Goal: Task Accomplishment & Management: Manage account settings

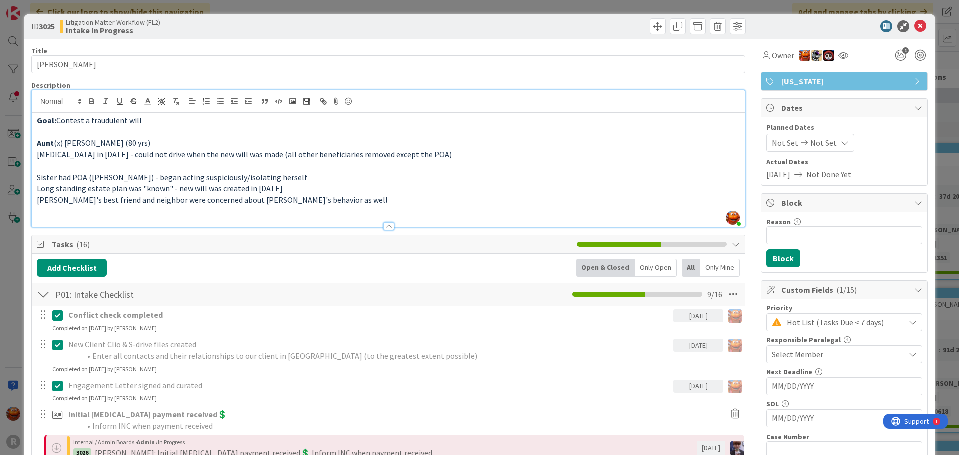
scroll to position [500, 0]
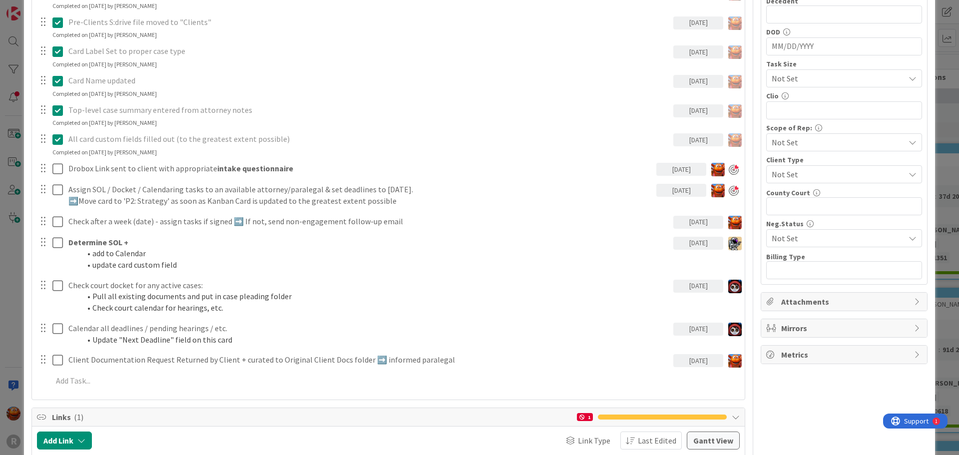
click at [17, 53] on div "ID 3025 Litigation Matter Workflow (FL2) Intake In Progress Title 14 / 128 [PER…" at bounding box center [479, 227] width 959 height 455
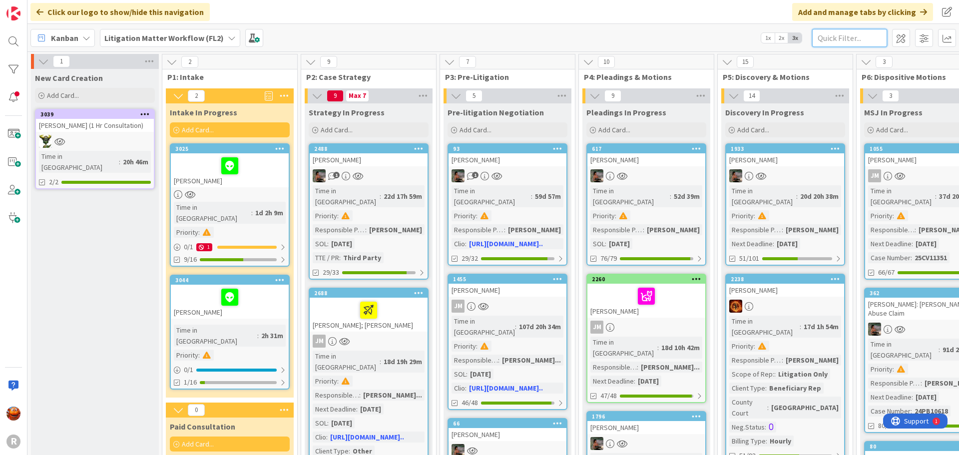
click at [845, 38] on input "text" at bounding box center [849, 38] width 75 height 18
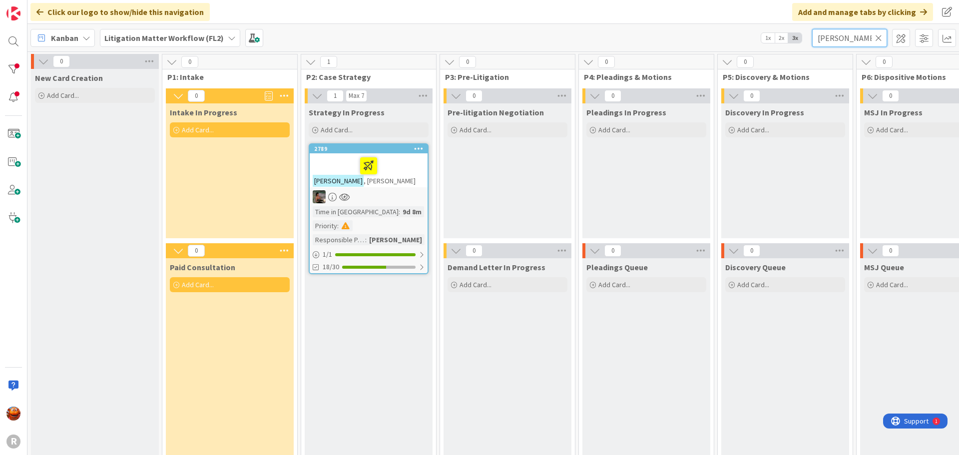
type input "[PERSON_NAME]"
click at [400, 200] on div at bounding box center [369, 196] width 118 height 13
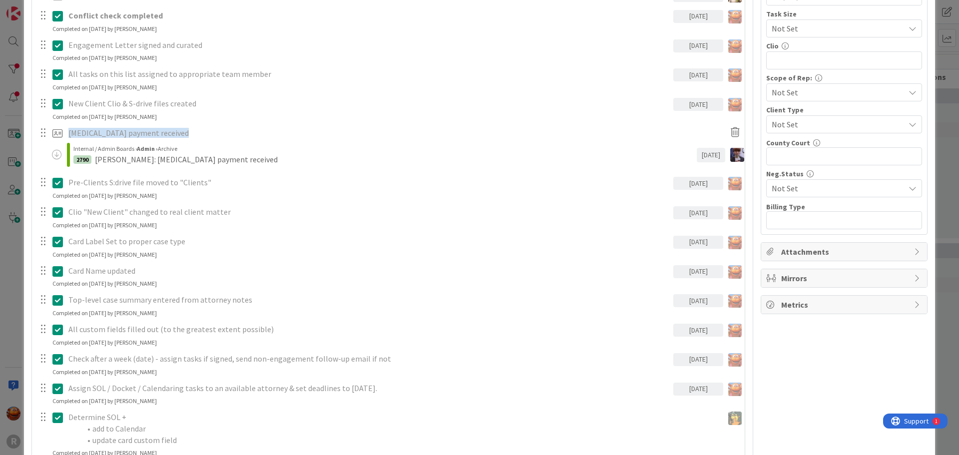
scroll to position [949, 0]
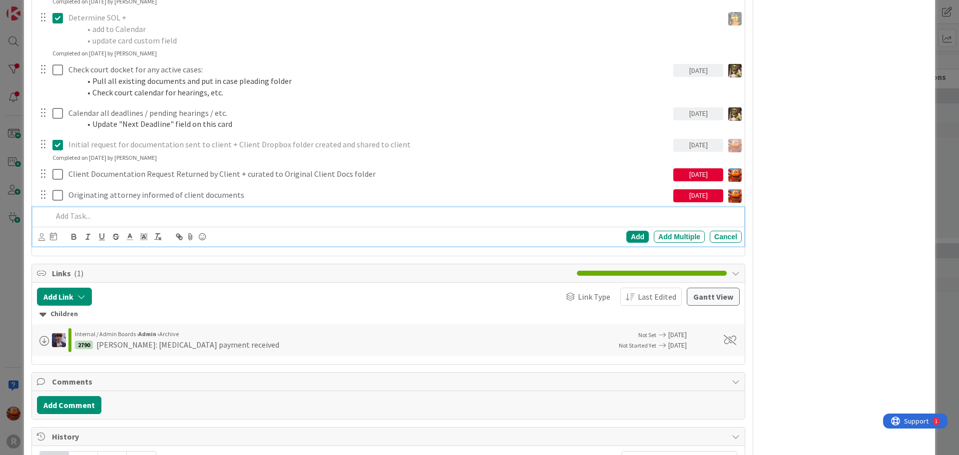
click at [99, 213] on p at bounding box center [394, 215] width 685 height 11
click at [39, 239] on icon at bounding box center [41, 236] width 6 height 7
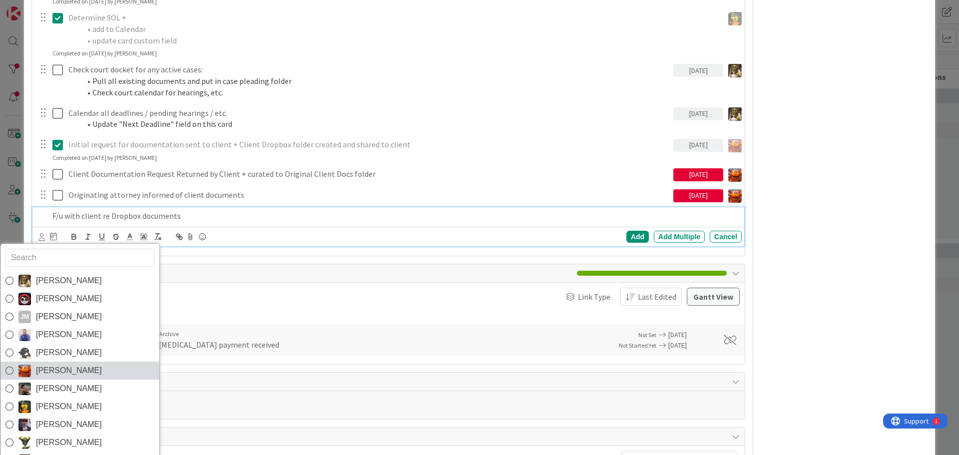
click at [67, 362] on link "[PERSON_NAME]" at bounding box center [79, 371] width 159 height 18
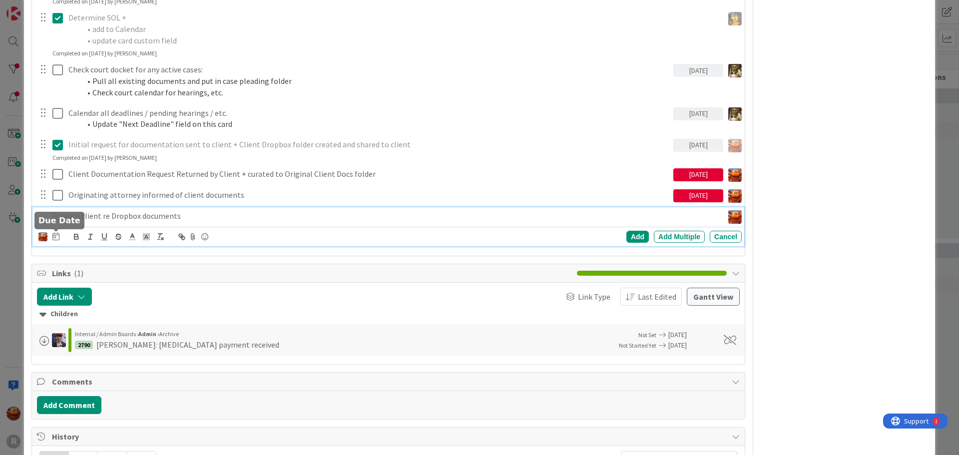
drag, startPoint x: 53, startPoint y: 237, endPoint x: 60, endPoint y: 240, distance: 7.6
click at [54, 237] on icon at bounding box center [55, 236] width 7 height 8
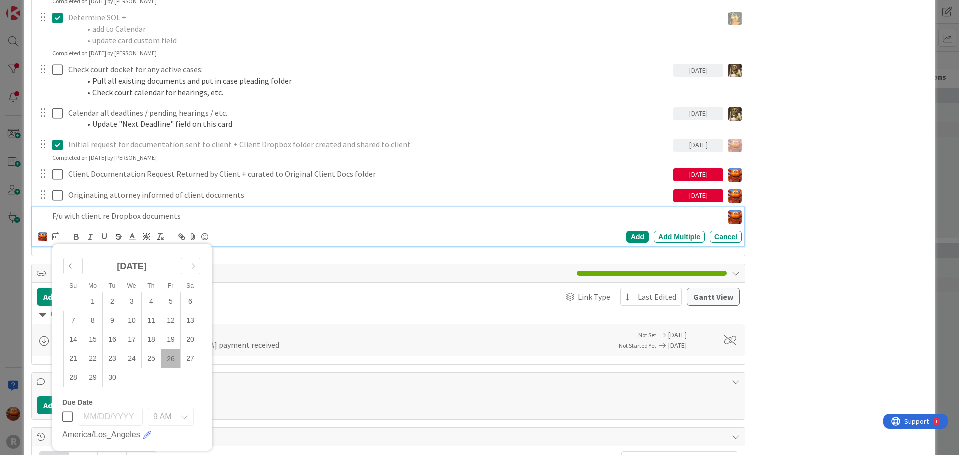
click at [167, 357] on td "26" at bounding box center [170, 358] width 19 height 19
type input "[DATE]"
click at [629, 239] on div "Add" at bounding box center [637, 237] width 22 height 12
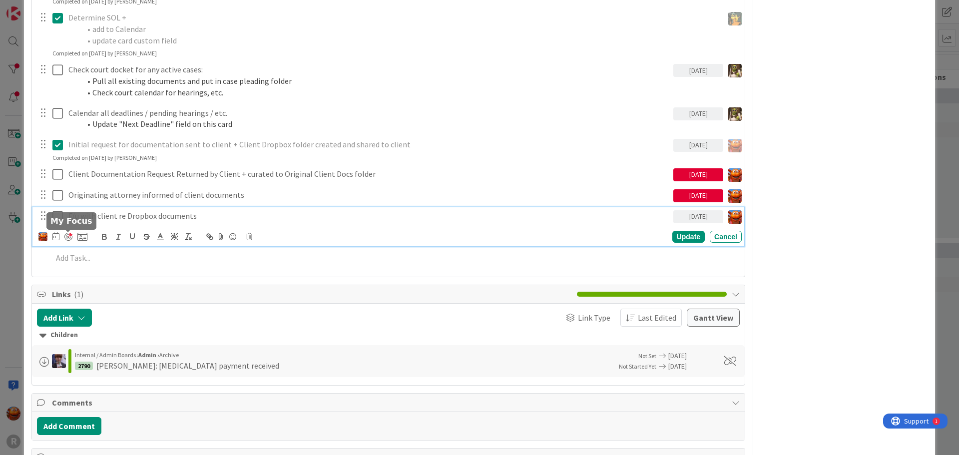
click at [67, 236] on div at bounding box center [68, 237] width 8 height 8
click at [15, 242] on div "ID 2789 Litigation Matter Workflow (FL2) Strategy In Progress Title 11 / 128 [P…" at bounding box center [479, 227] width 959 height 455
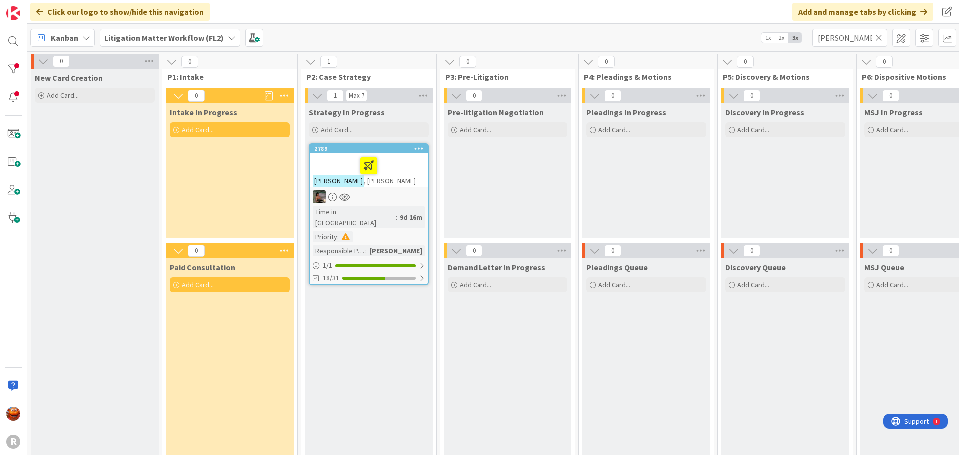
click at [880, 38] on icon at bounding box center [878, 37] width 7 height 9
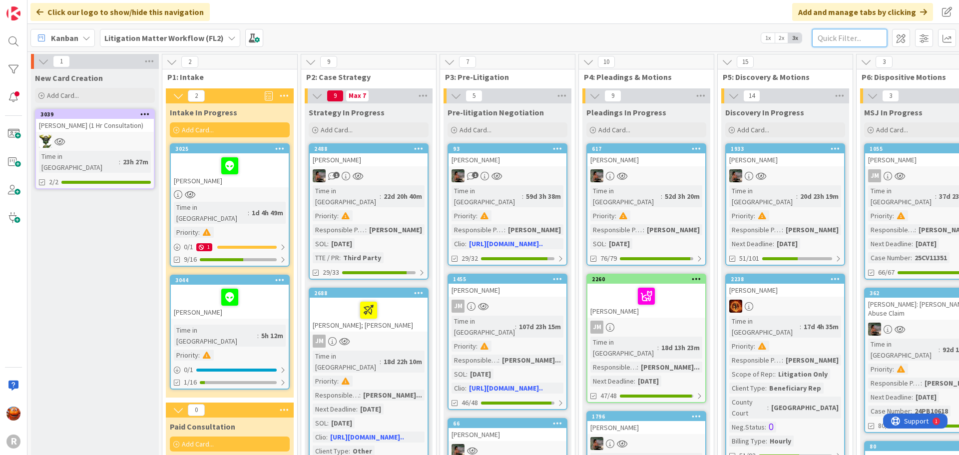
click at [839, 40] on input "text" at bounding box center [849, 38] width 75 height 18
click at [166, 32] on span "Litigation Matter Workflow (FL2)" at bounding box center [163, 38] width 119 height 12
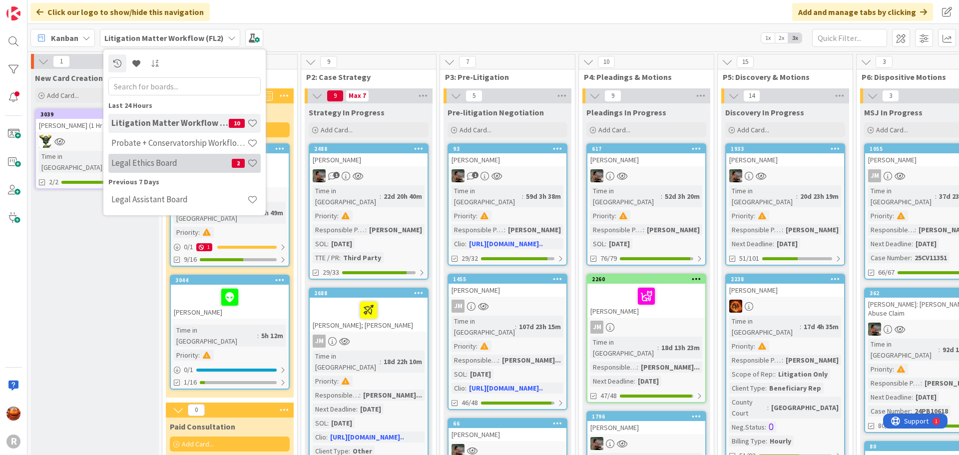
click at [163, 164] on h4 "Legal Ethics Board" at bounding box center [171, 163] width 120 height 10
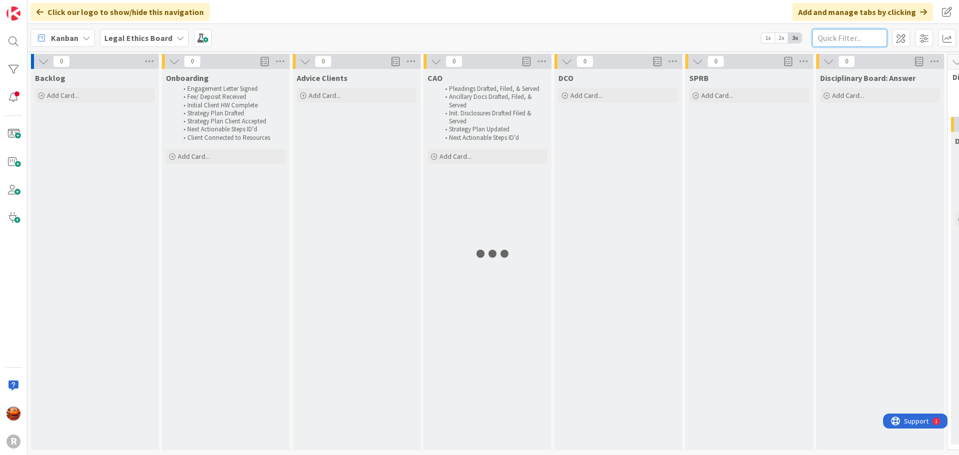
click at [834, 39] on input "text" at bounding box center [849, 38] width 75 height 18
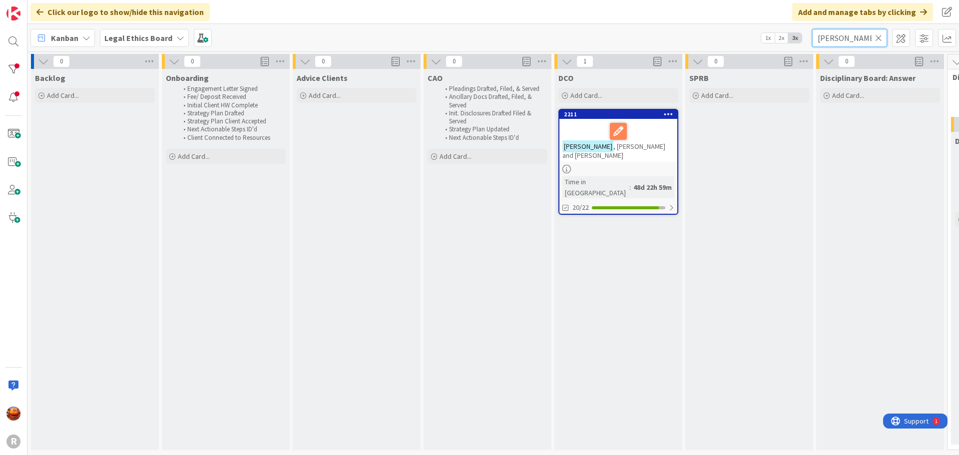
type input "[PERSON_NAME]"
click at [663, 165] on div at bounding box center [619, 169] width 118 height 8
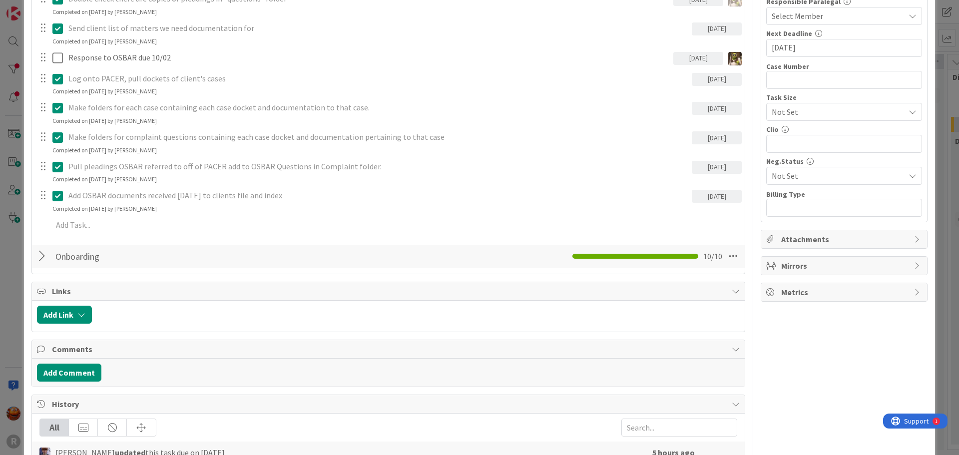
scroll to position [400, 0]
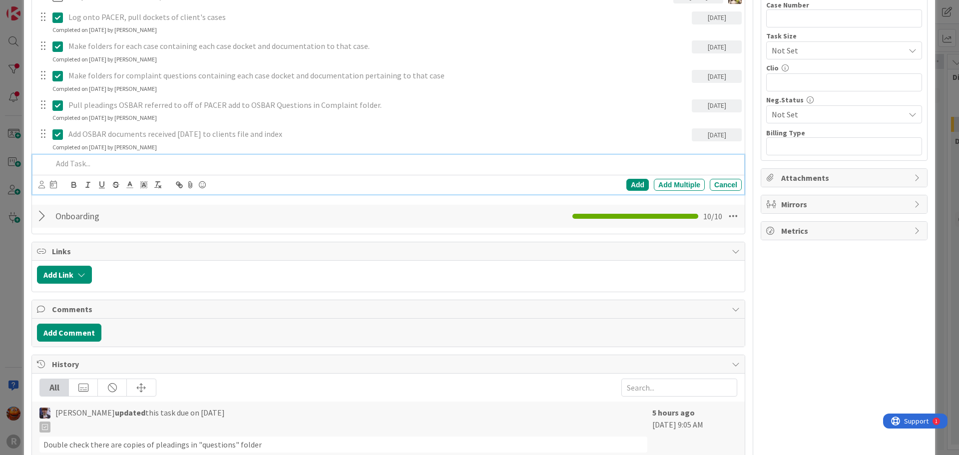
click at [146, 158] on p at bounding box center [394, 163] width 685 height 11
click at [43, 187] on icon at bounding box center [41, 184] width 6 height 7
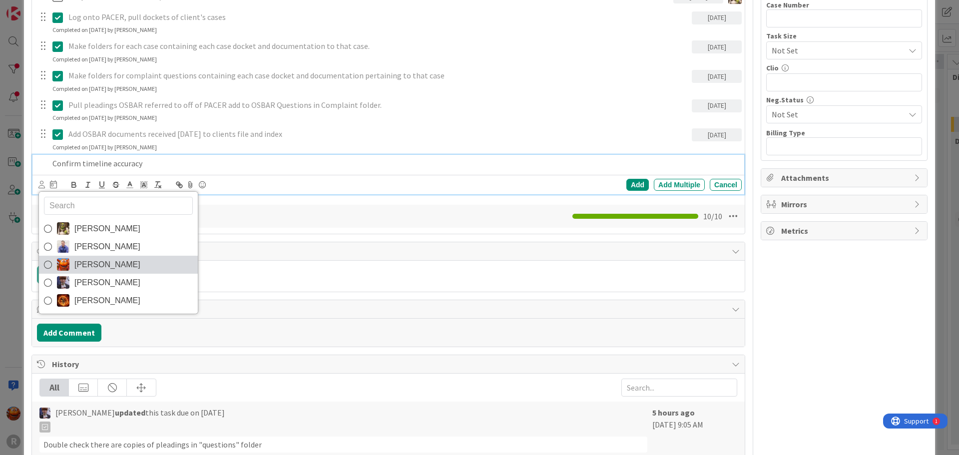
click at [114, 266] on span "[PERSON_NAME]" at bounding box center [107, 264] width 66 height 15
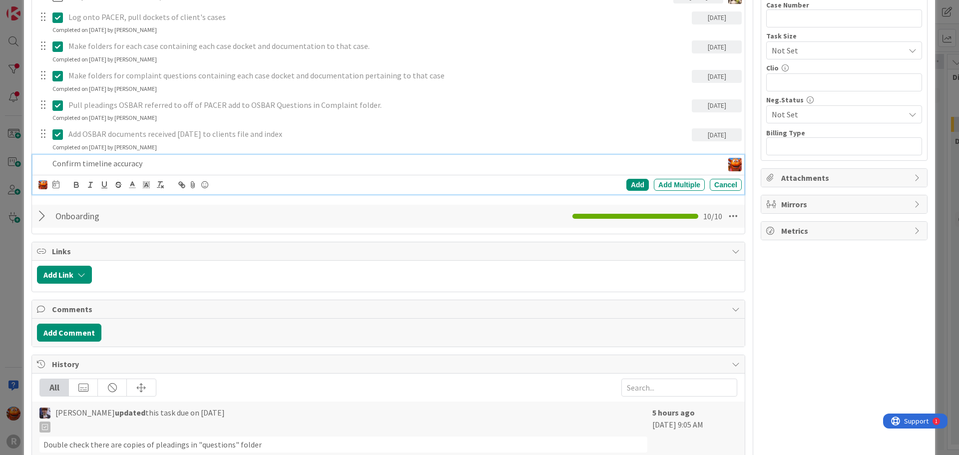
click at [58, 185] on icon at bounding box center [55, 184] width 7 height 8
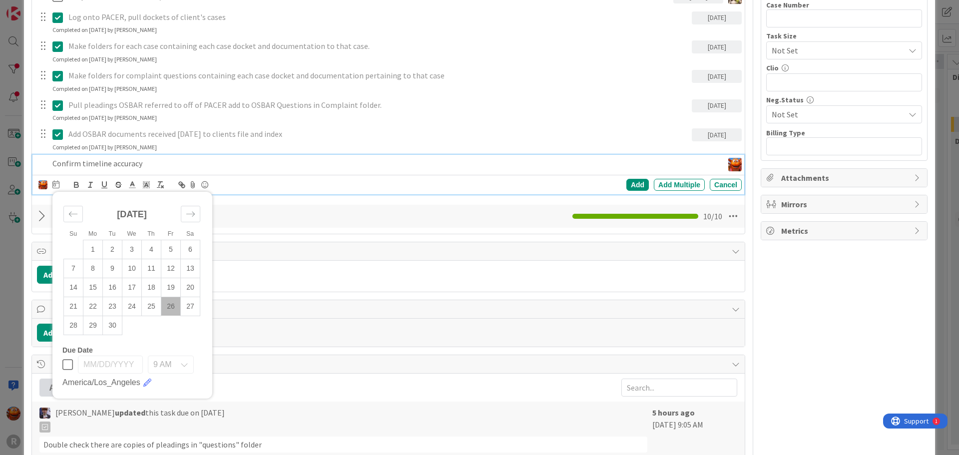
click at [168, 304] on td "26" at bounding box center [170, 306] width 19 height 19
type input "[DATE]"
click at [631, 187] on div "Add" at bounding box center [637, 185] width 22 height 12
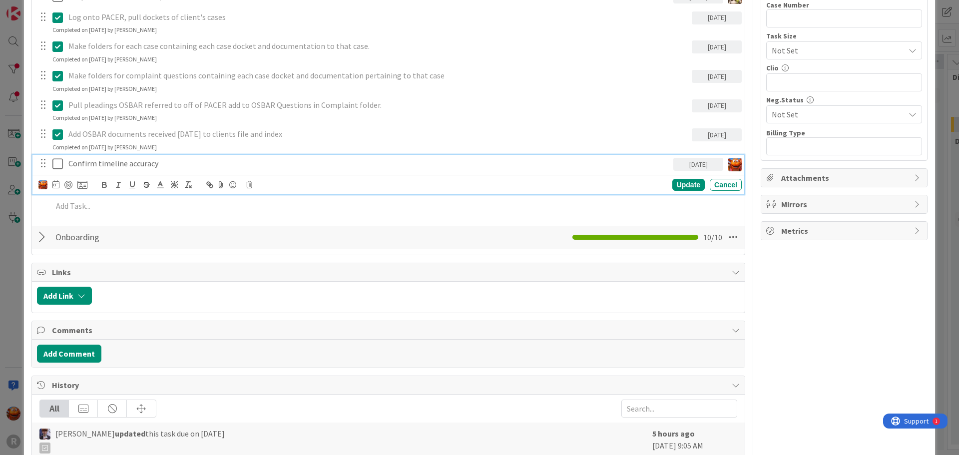
click at [127, 168] on p "Confirm timeline accuracy" at bounding box center [368, 163] width 601 height 11
click at [58, 184] on icon at bounding box center [55, 184] width 7 height 8
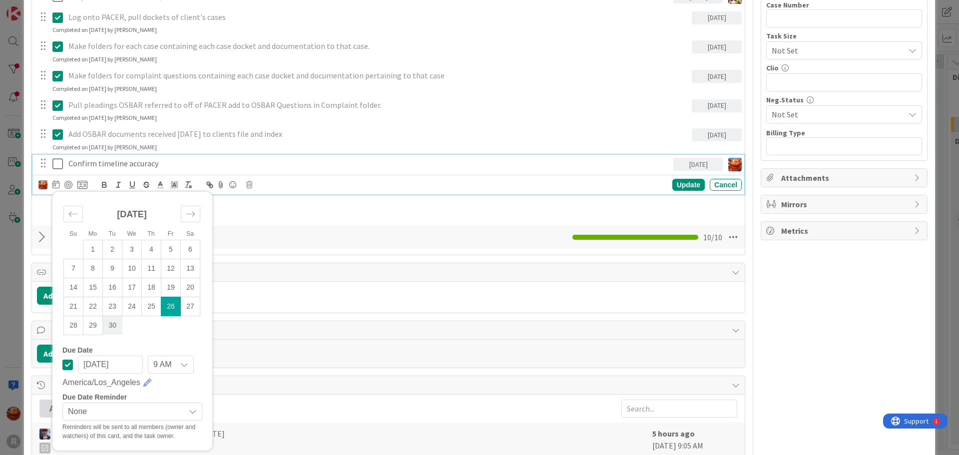
click at [108, 319] on td "30" at bounding box center [112, 325] width 19 height 19
type input "[DATE]"
click at [694, 183] on div "Update" at bounding box center [688, 185] width 32 height 12
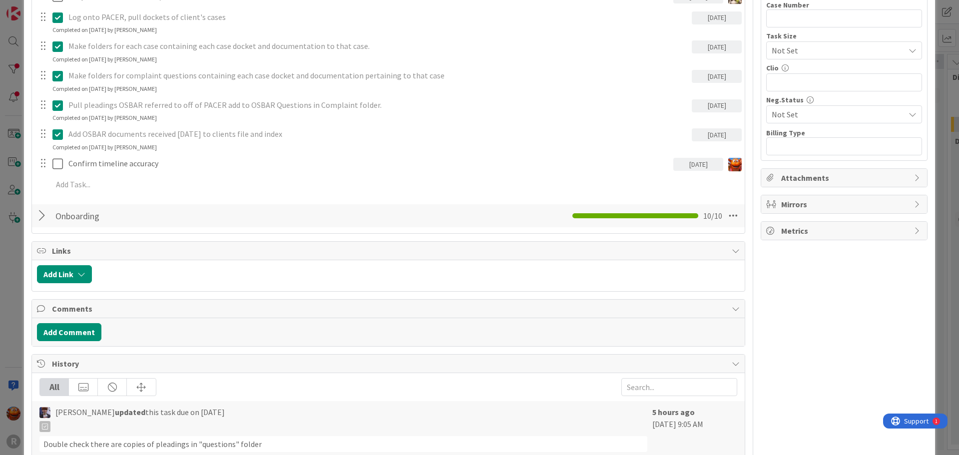
click at [934, 214] on div "ID 2211 Legal Ethics Board DCO Title 25 / 128 [PERSON_NAME] and [PERSON_NAME] D…" at bounding box center [479, 227] width 959 height 455
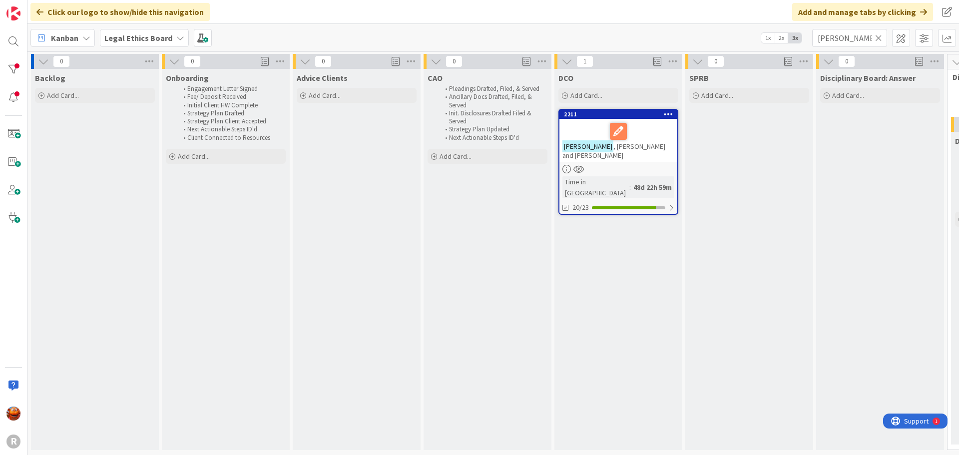
click at [878, 39] on icon at bounding box center [878, 37] width 7 height 9
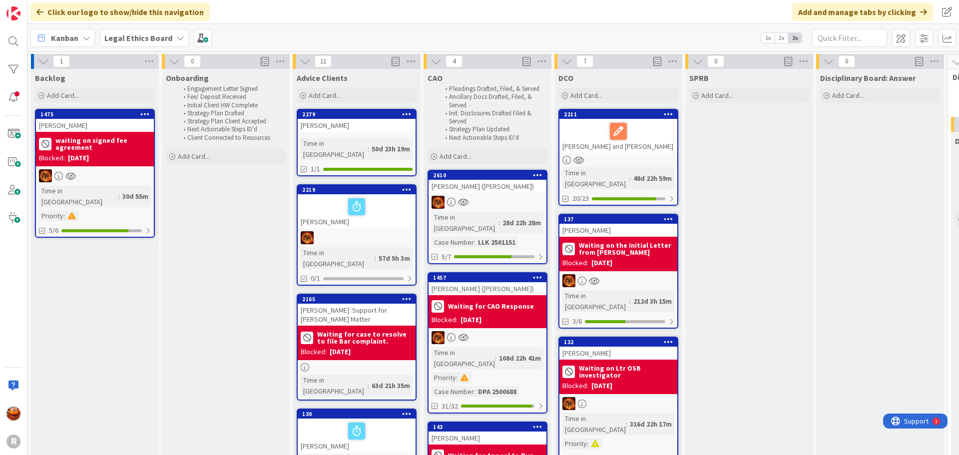
click at [149, 34] on b "Legal Ethics Board" at bounding box center [138, 38] width 68 height 10
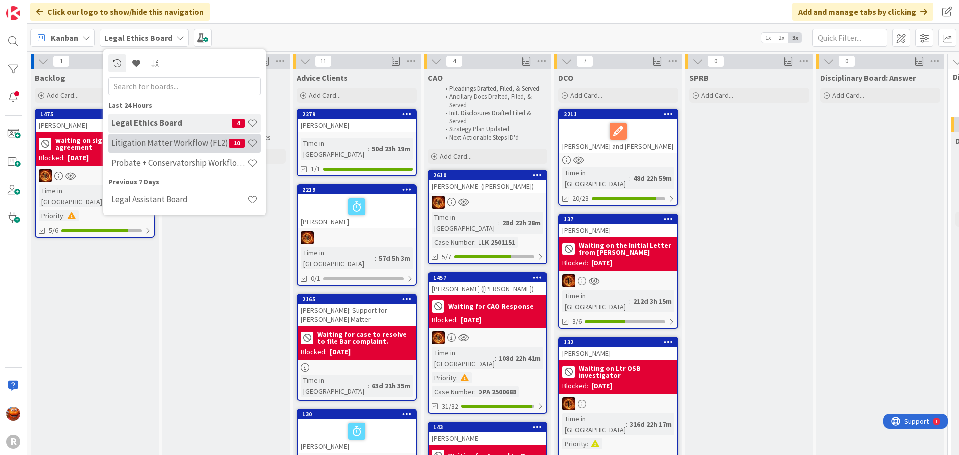
click at [176, 144] on h4 "Litigation Matter Workflow (FL2)" at bounding box center [169, 143] width 117 height 10
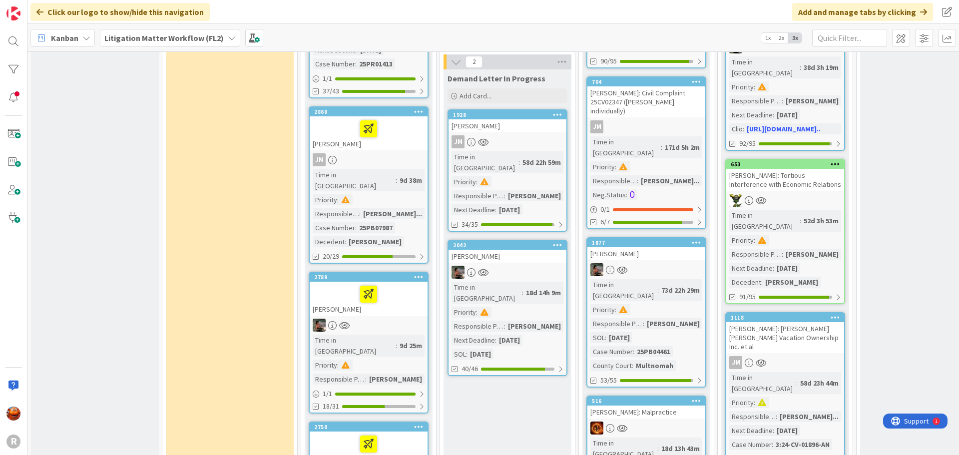
scroll to position [799, 0]
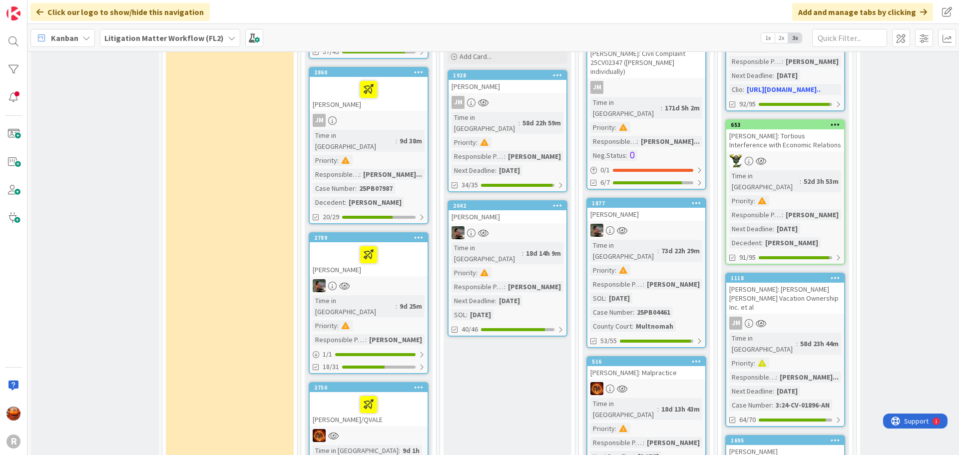
click at [405, 279] on div at bounding box center [369, 285] width 118 height 13
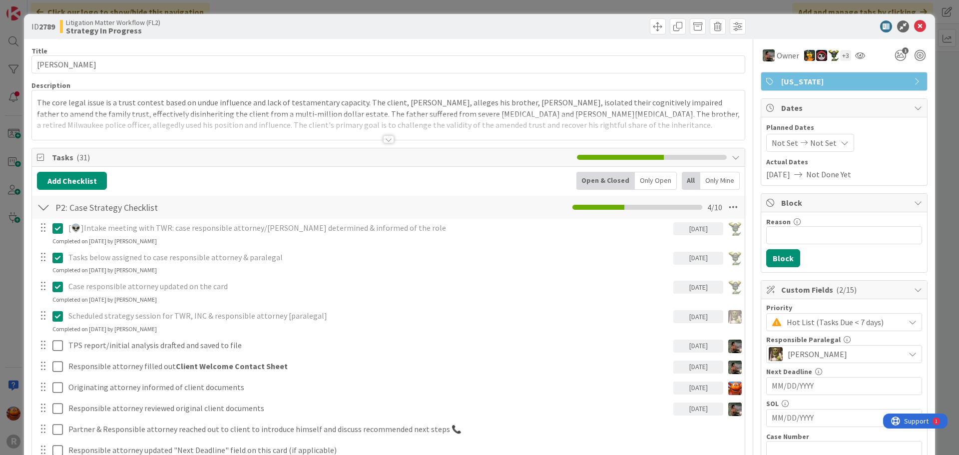
click at [383, 135] on div at bounding box center [388, 139] width 11 height 8
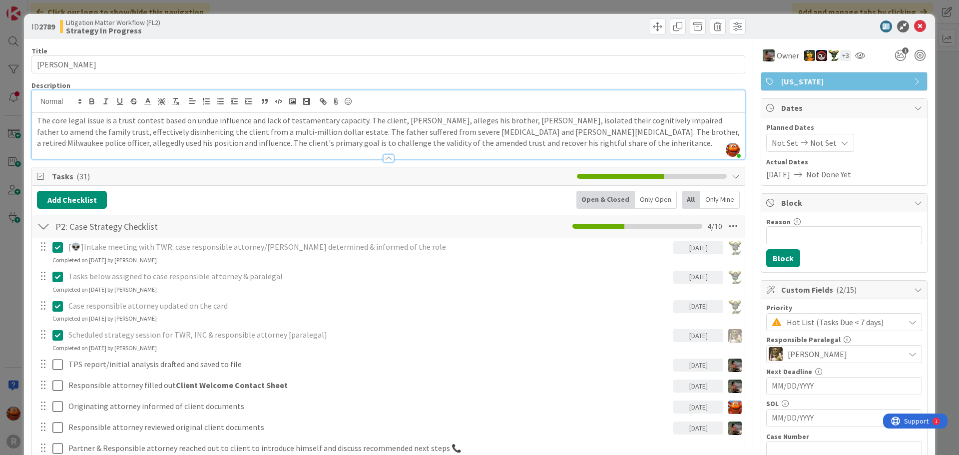
click at [37, 121] on p "The core legal issue is a trust contest based on undue influence and lack of te…" at bounding box center [388, 132] width 703 height 34
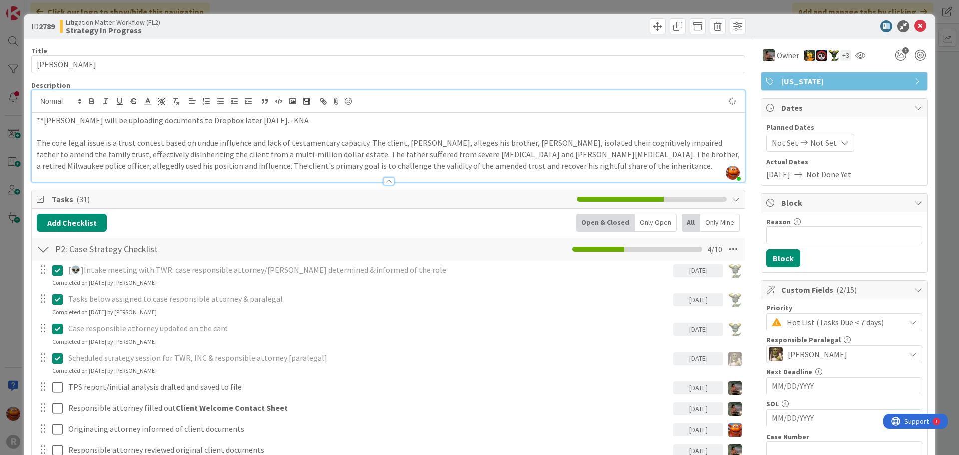
click at [43, 117] on p "**[PERSON_NAME] will be uploading documents to Dropbox later [DATE]. -KNA" at bounding box center [388, 120] width 703 height 11
click at [916, 26] on icon at bounding box center [920, 26] width 12 height 12
